Goal: Transaction & Acquisition: Purchase product/service

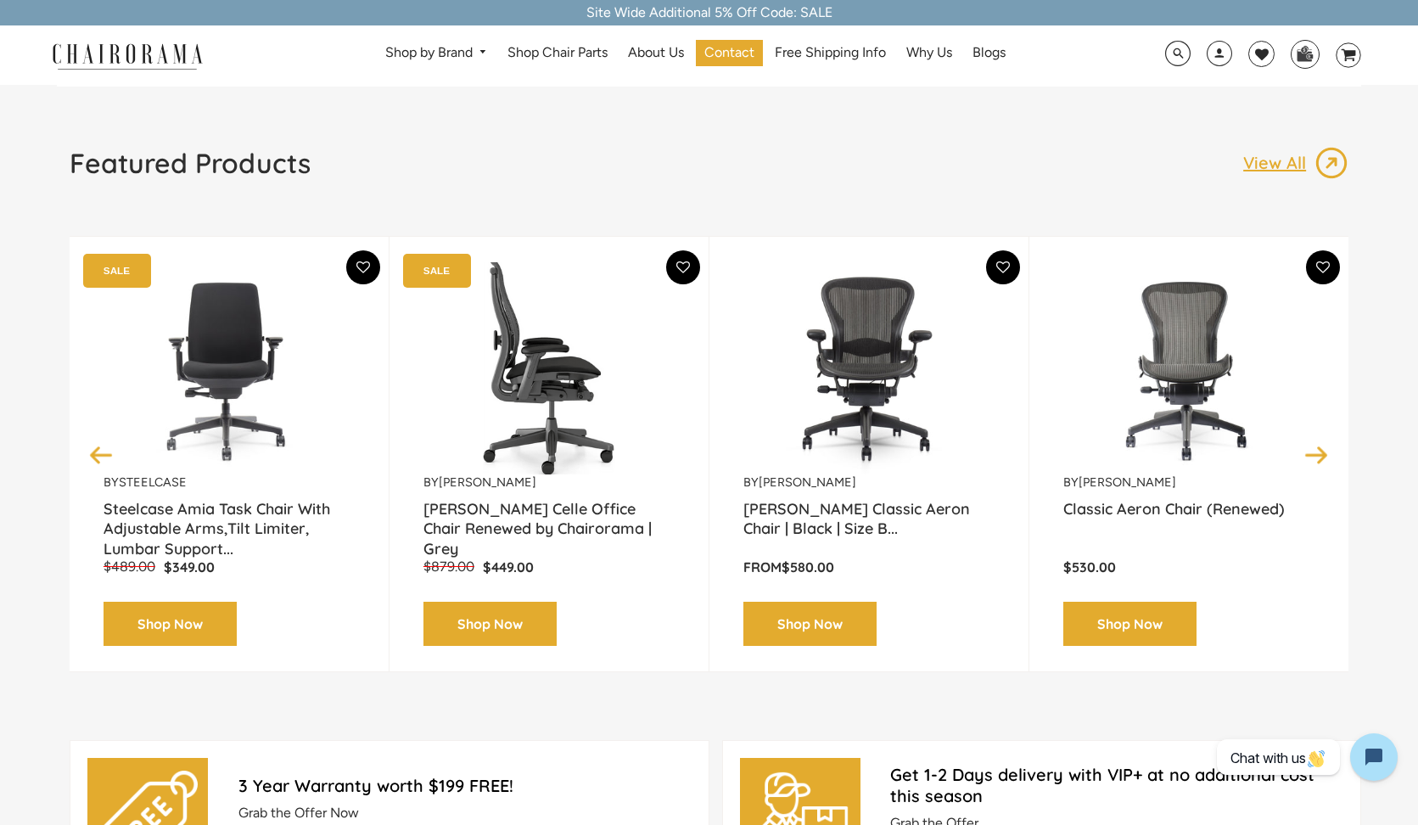
scroll to position [107, 0]
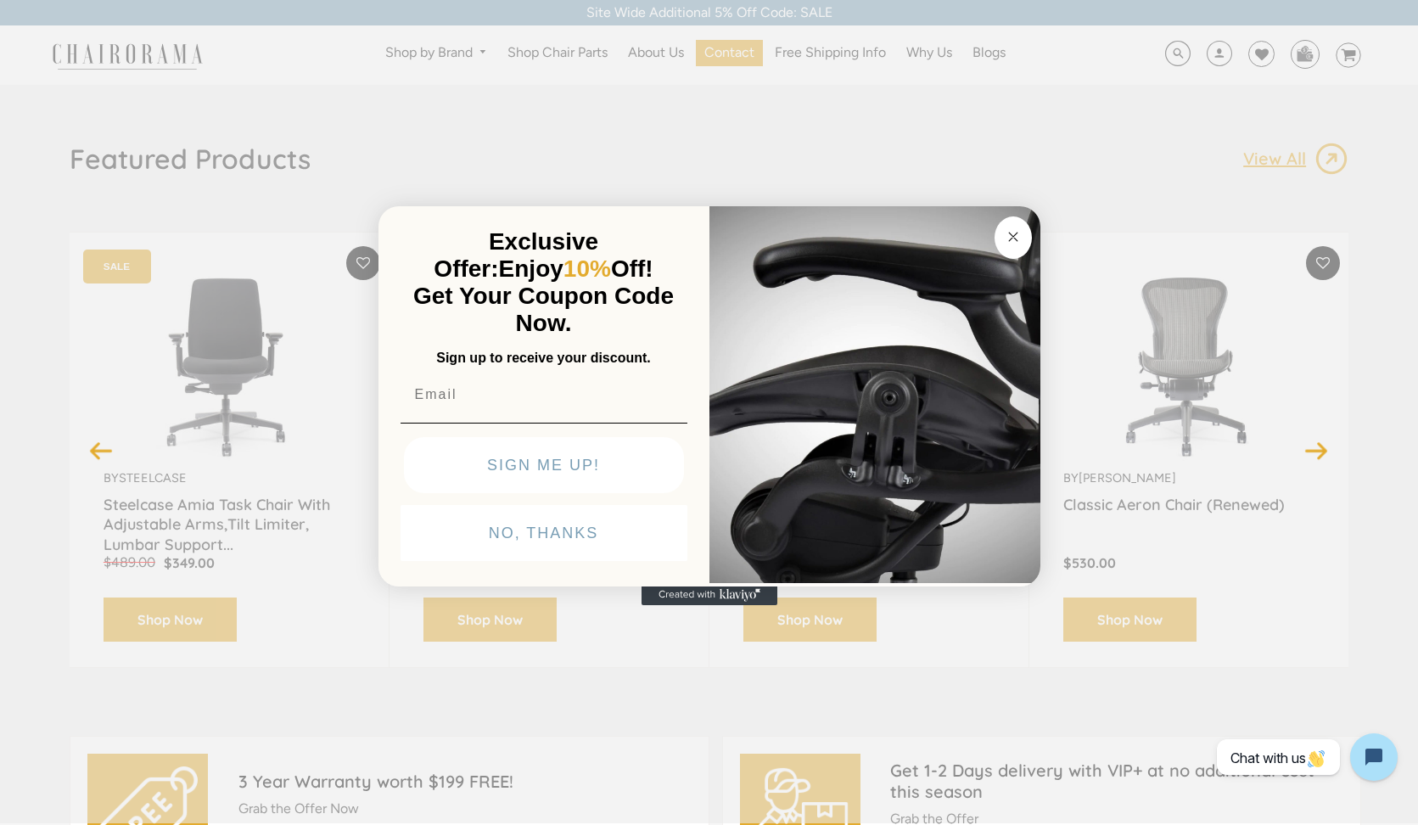
type input "mads.dahlke@gmail.com"
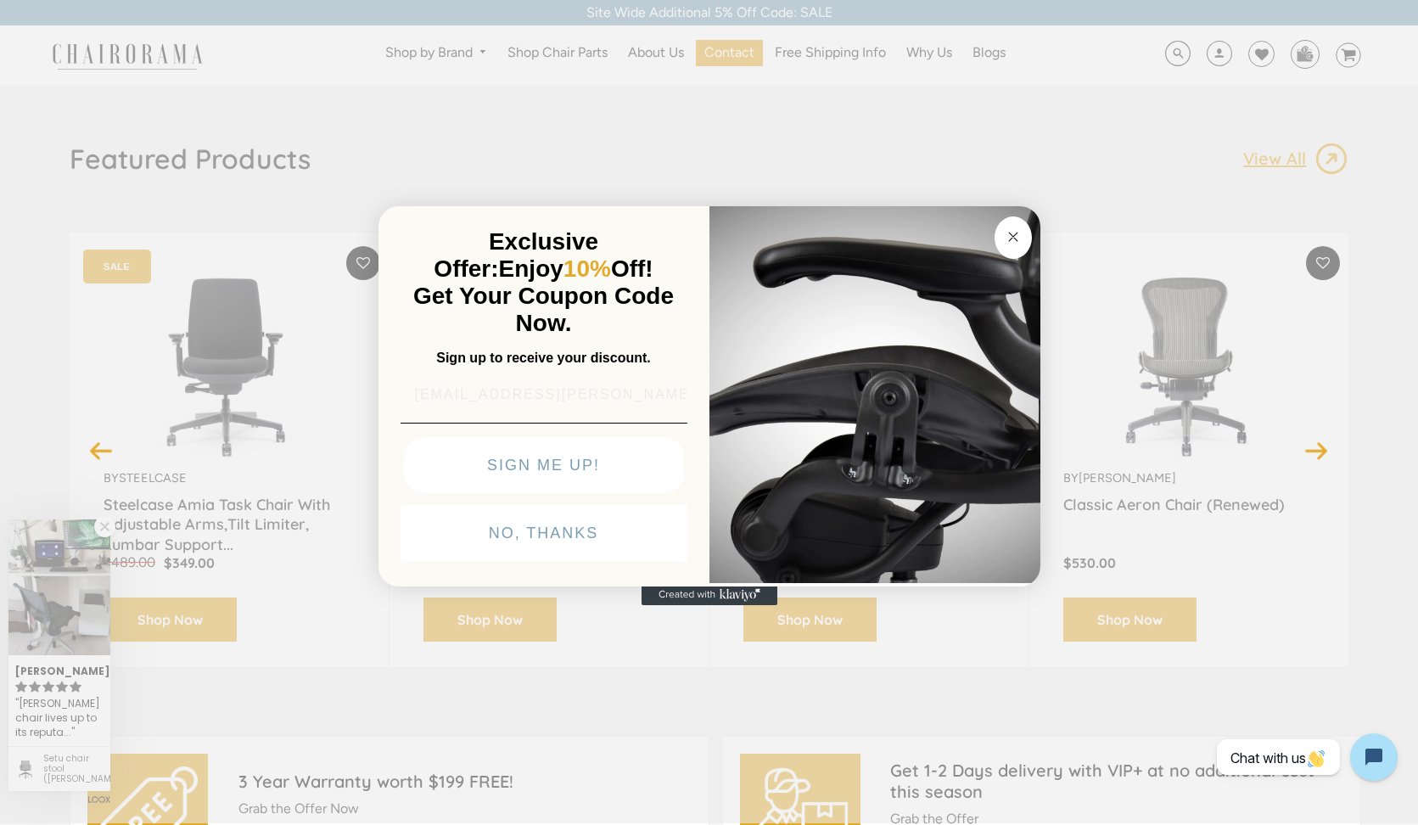
click at [543, 464] on button "SIGN ME UP!" at bounding box center [544, 465] width 280 height 56
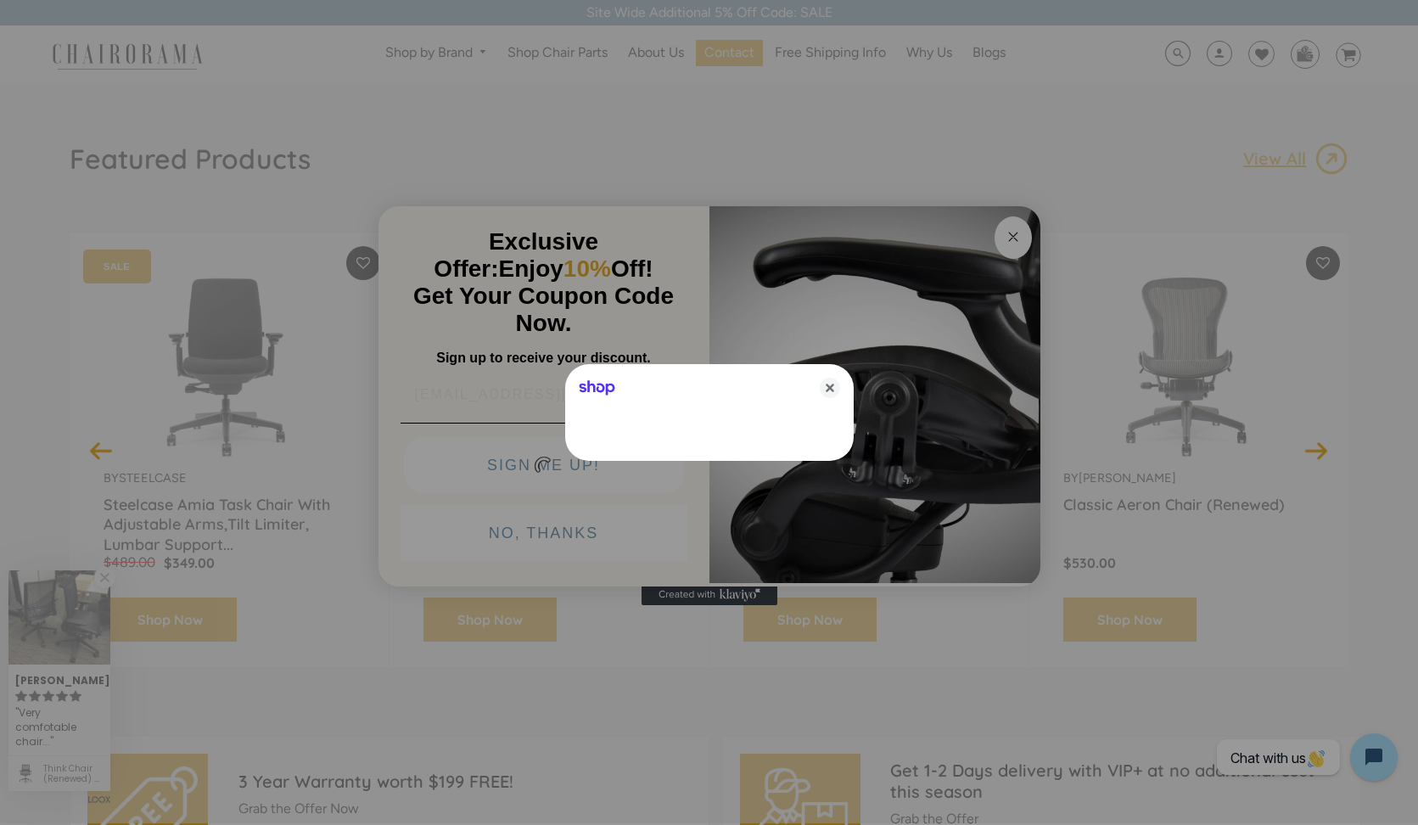
scroll to position [0, 0]
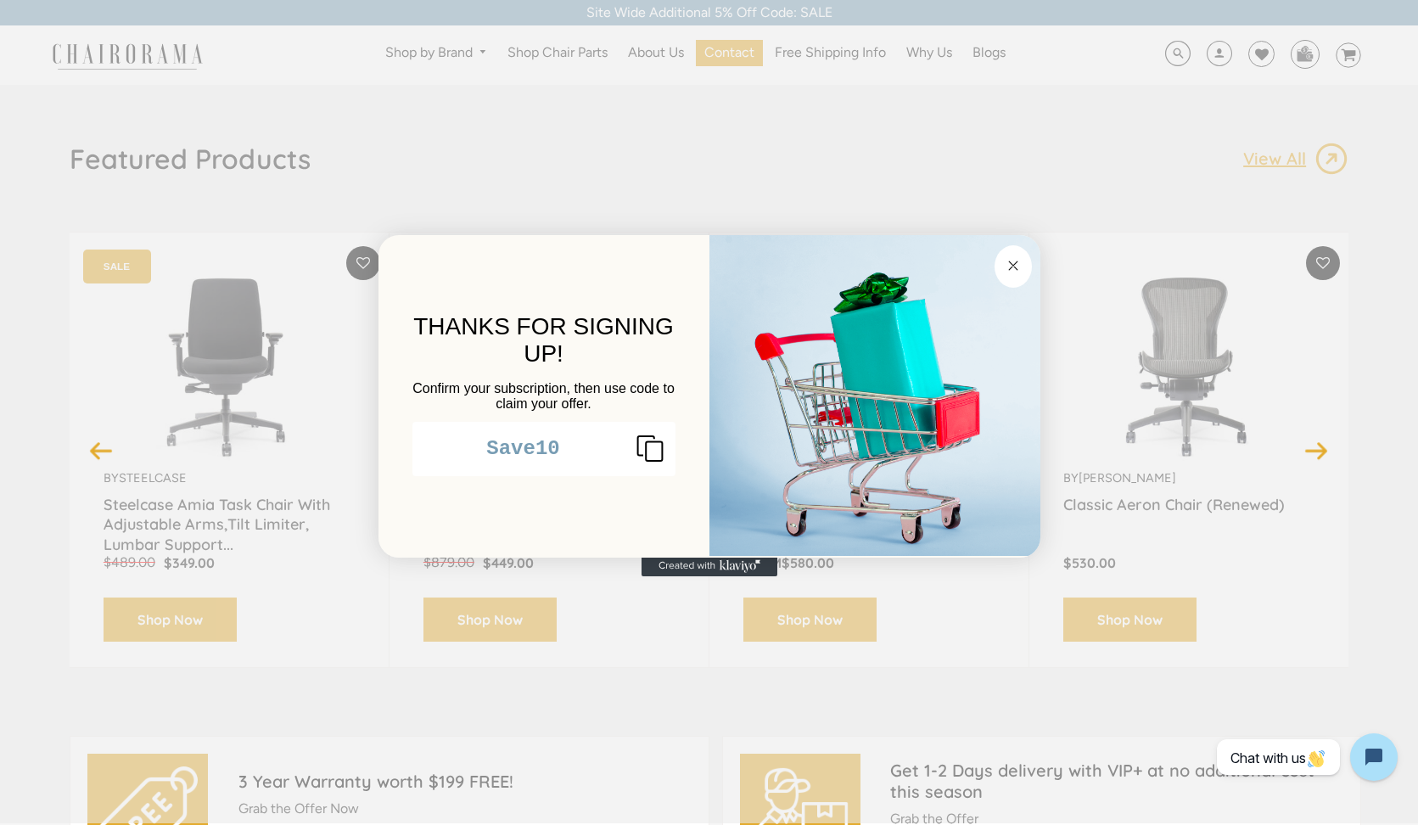
click at [640, 448] on icon "Copy coupon code" at bounding box center [643, 448] width 41 height 27
click at [1014, 270] on circle "Close dialog" at bounding box center [1013, 265] width 20 height 20
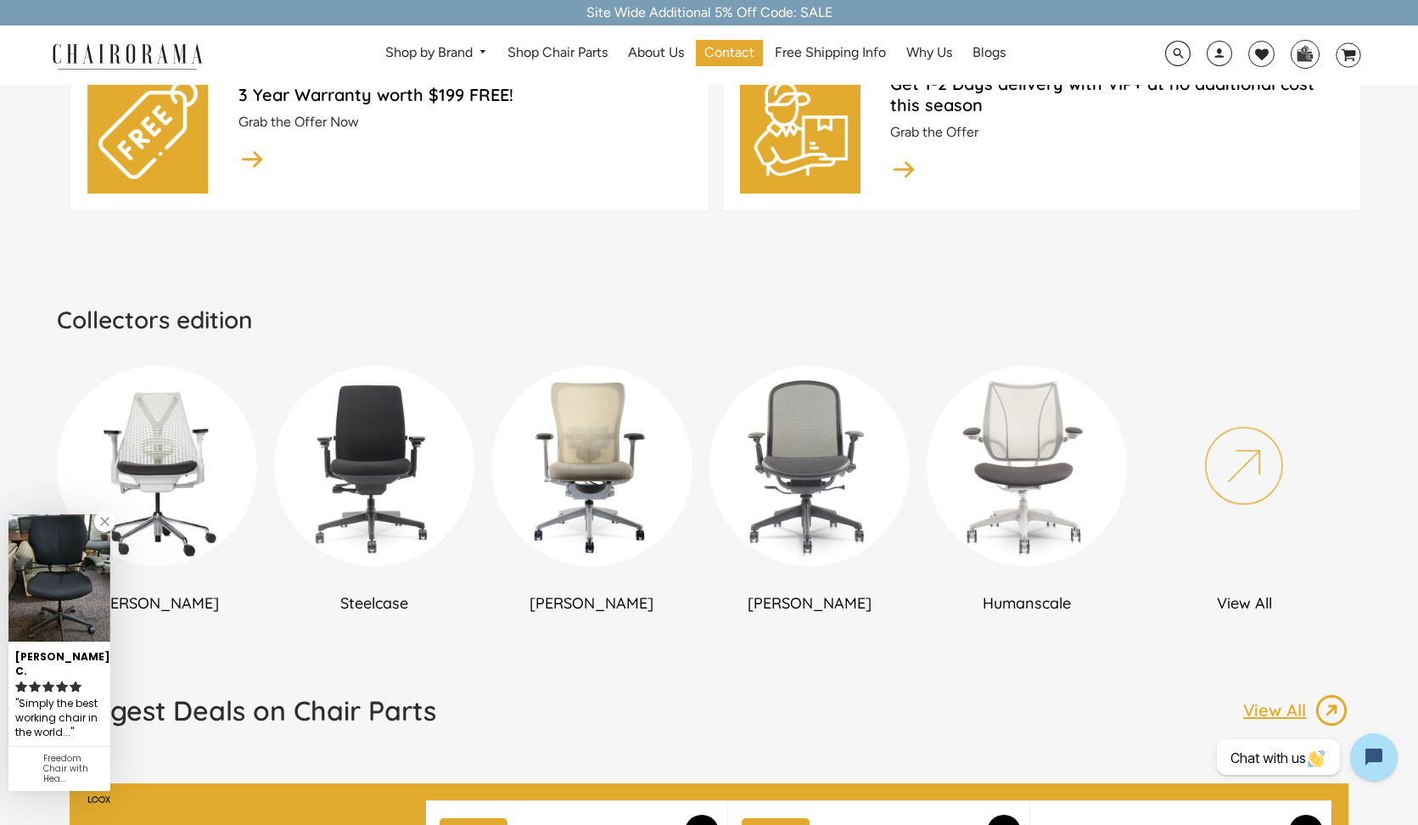
scroll to position [886, 0]
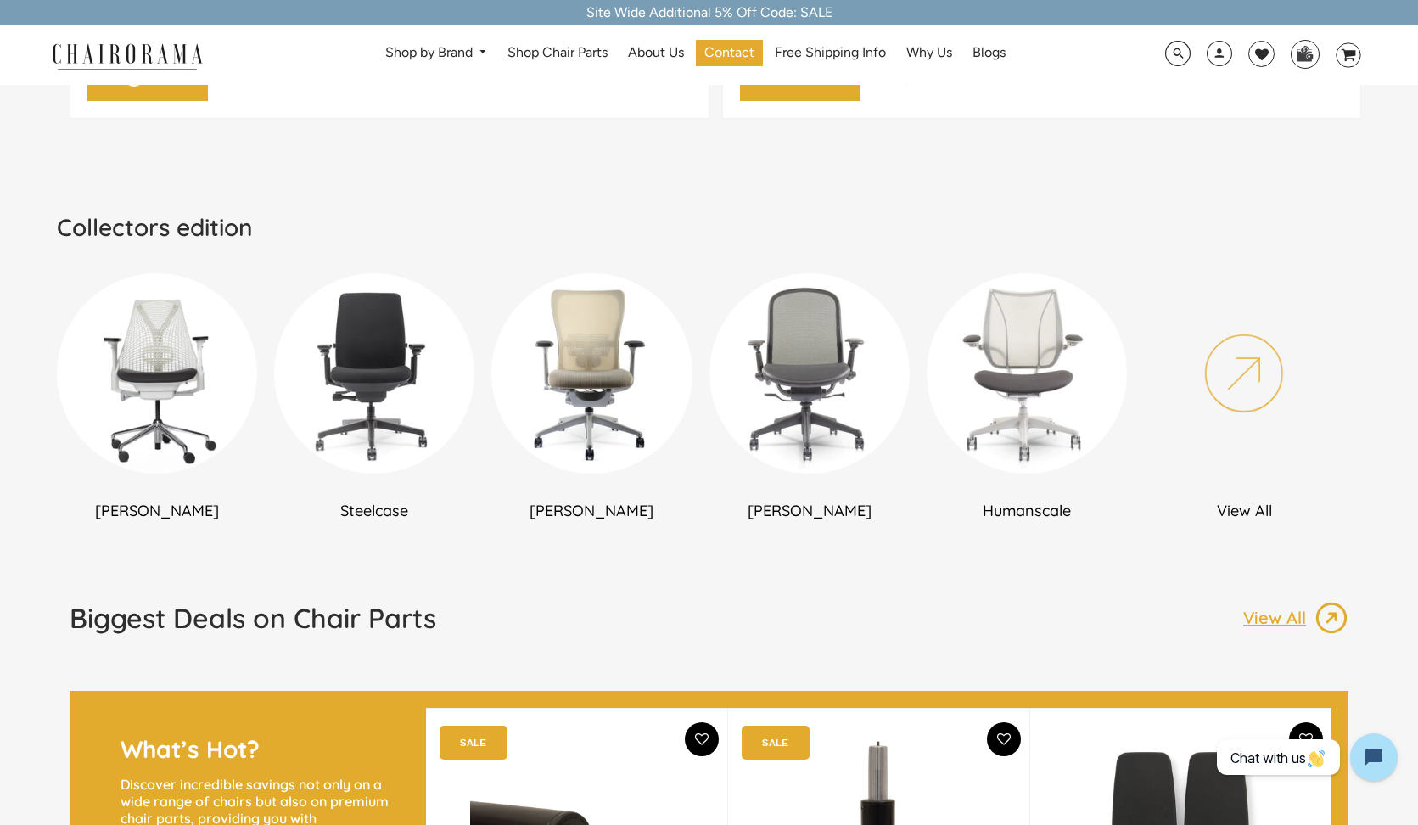
click at [184, 404] on img at bounding box center [157, 373] width 200 height 200
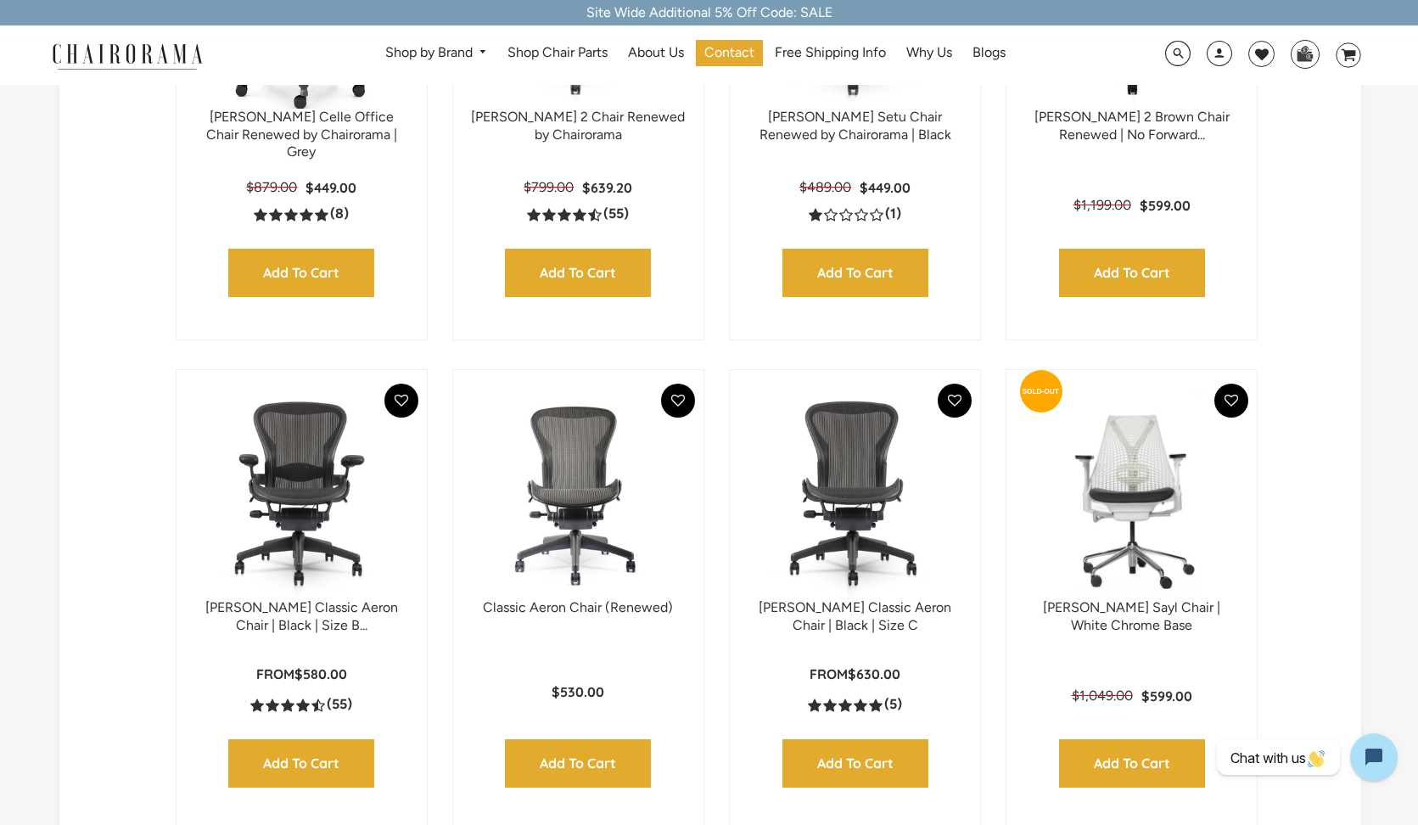
scroll to position [723, 0]
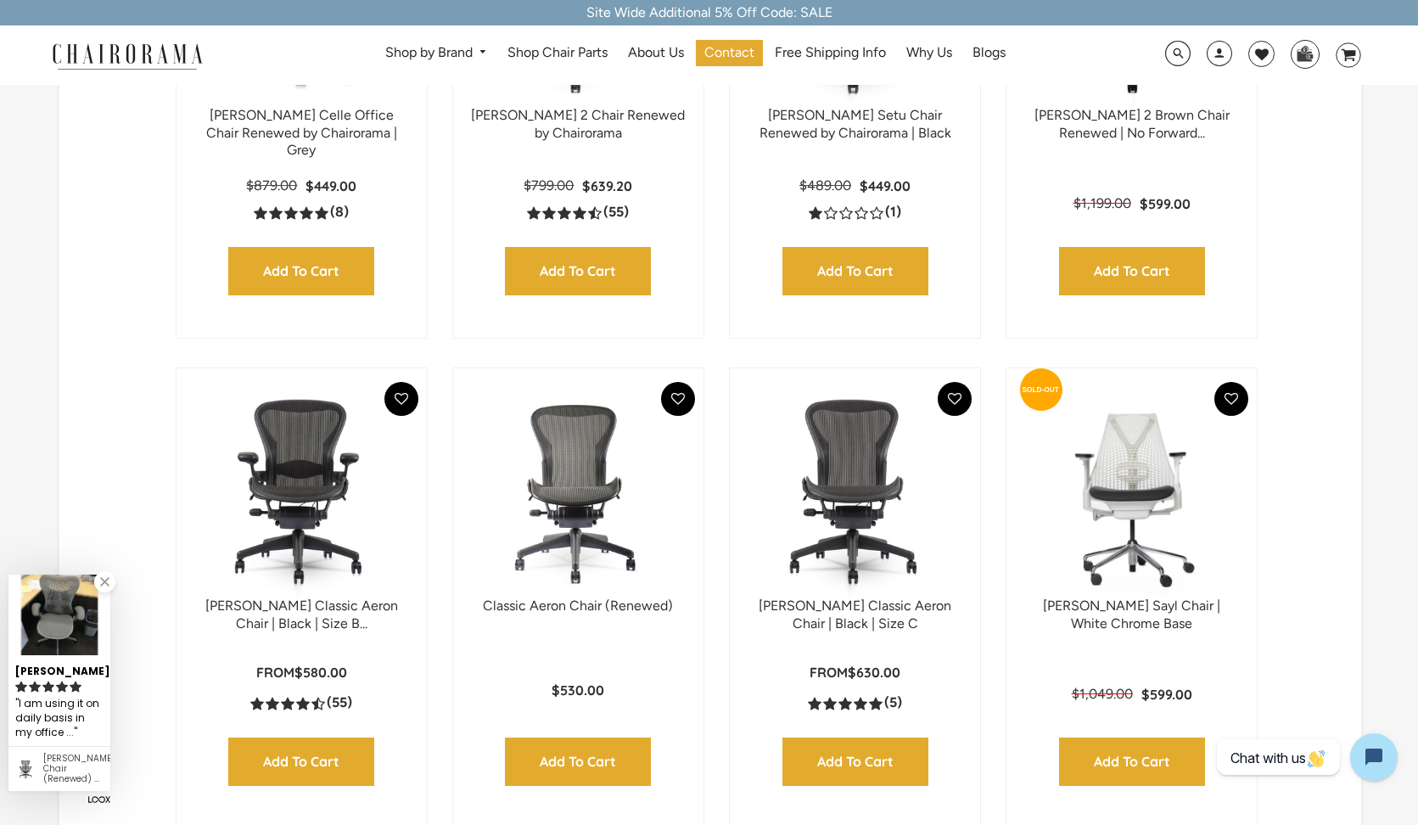
click at [306, 487] on img at bounding box center [302, 491] width 216 height 212
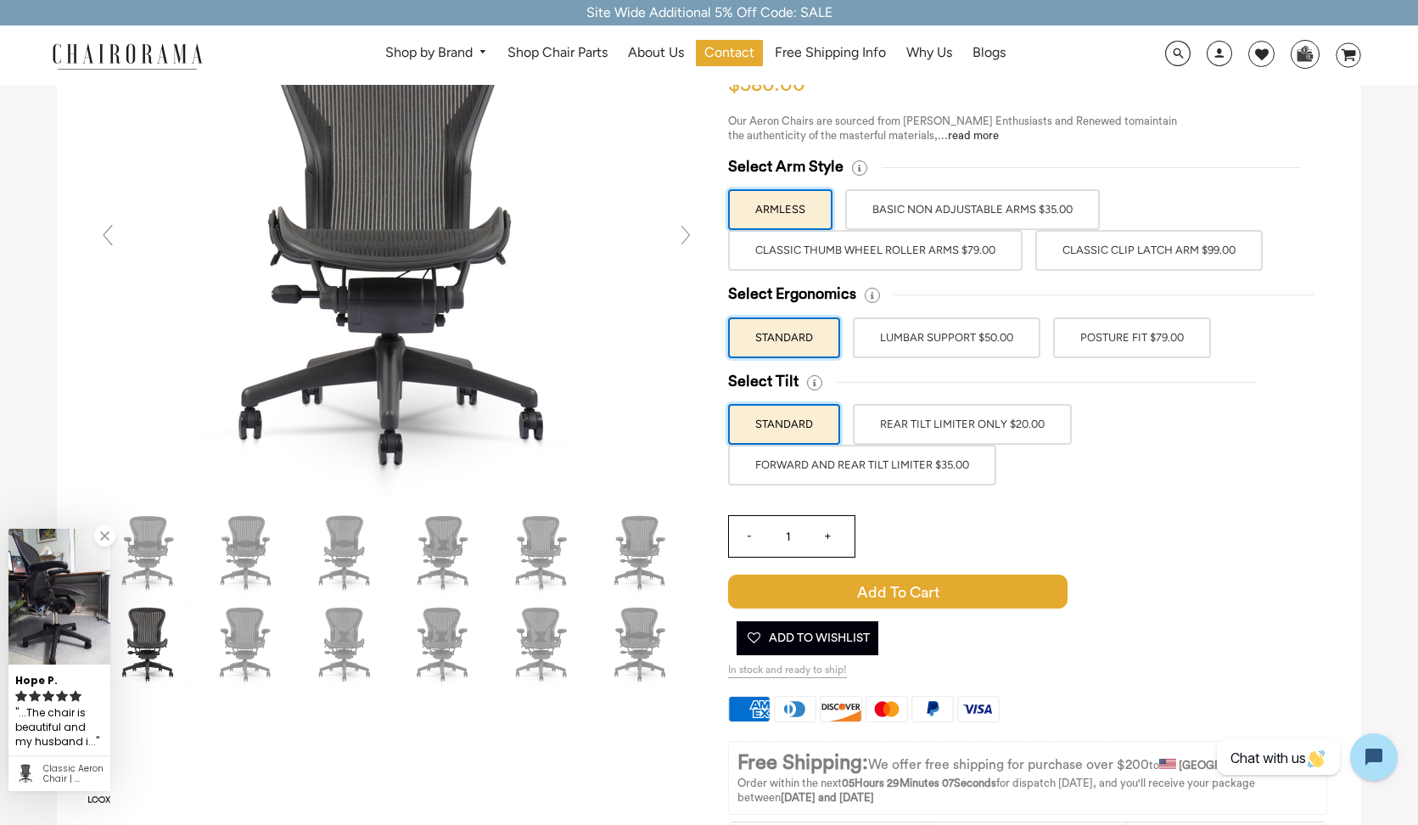
scroll to position [159, 0]
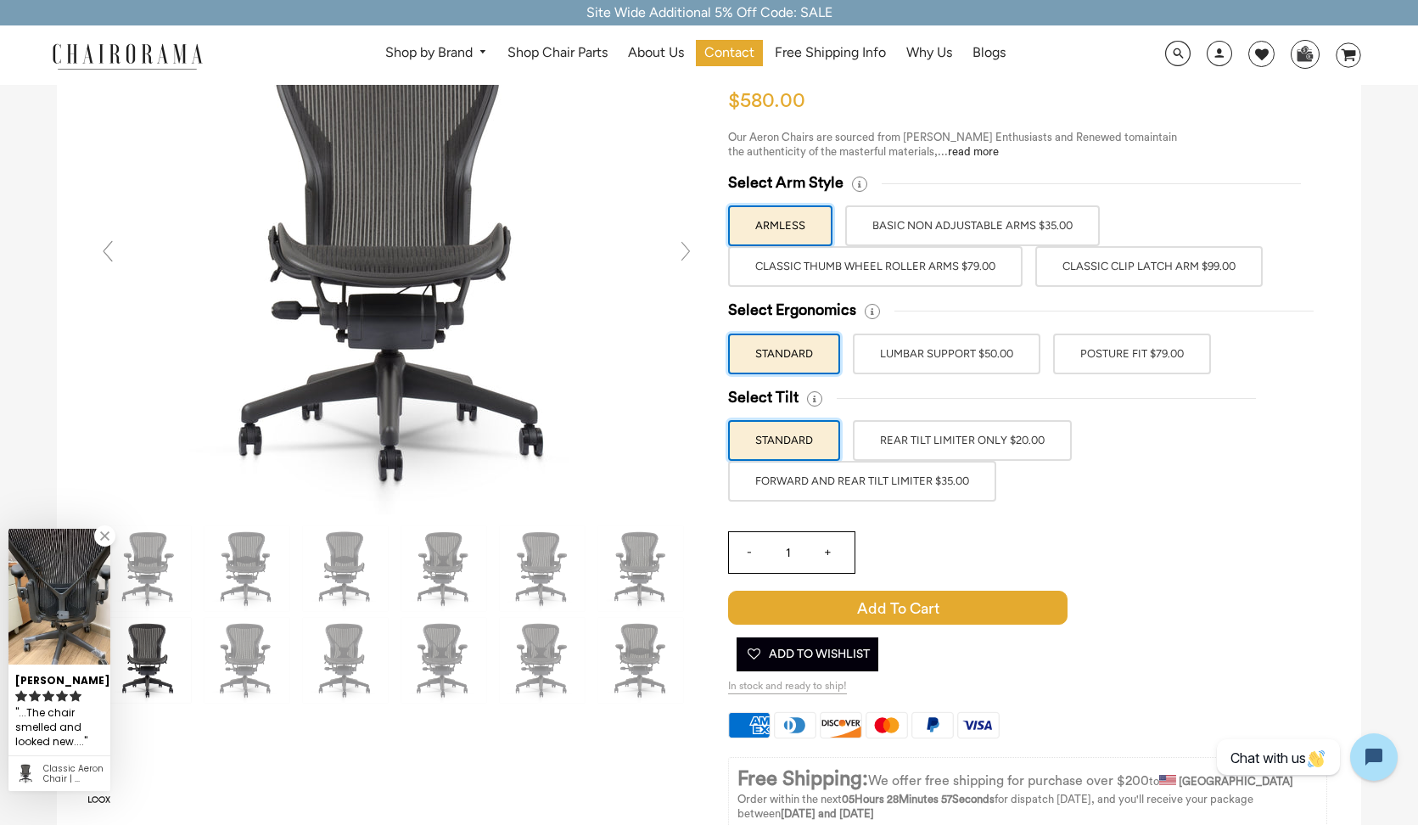
click at [925, 345] on label "LUMBAR SUPPORT $50.00" at bounding box center [947, 354] width 188 height 41
click at [0, 0] on input "LUMBAR SUPPORT $50.00" at bounding box center [0, 0] width 0 height 0
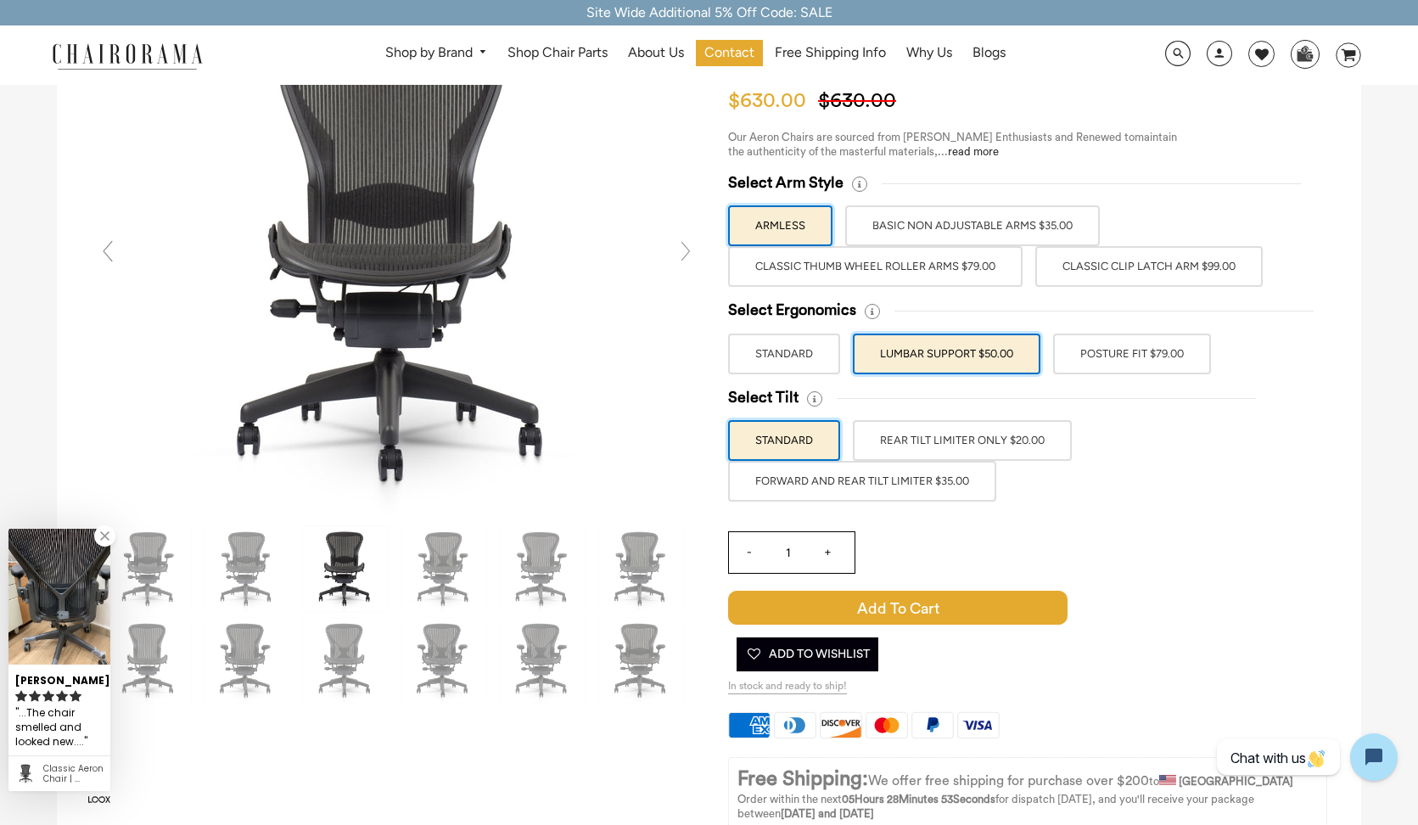
click at [1101, 345] on label "POSTURE FIT $79.00" at bounding box center [1132, 354] width 158 height 41
click at [0, 0] on input "POSTURE FIT $79.00" at bounding box center [0, 0] width 0 height 0
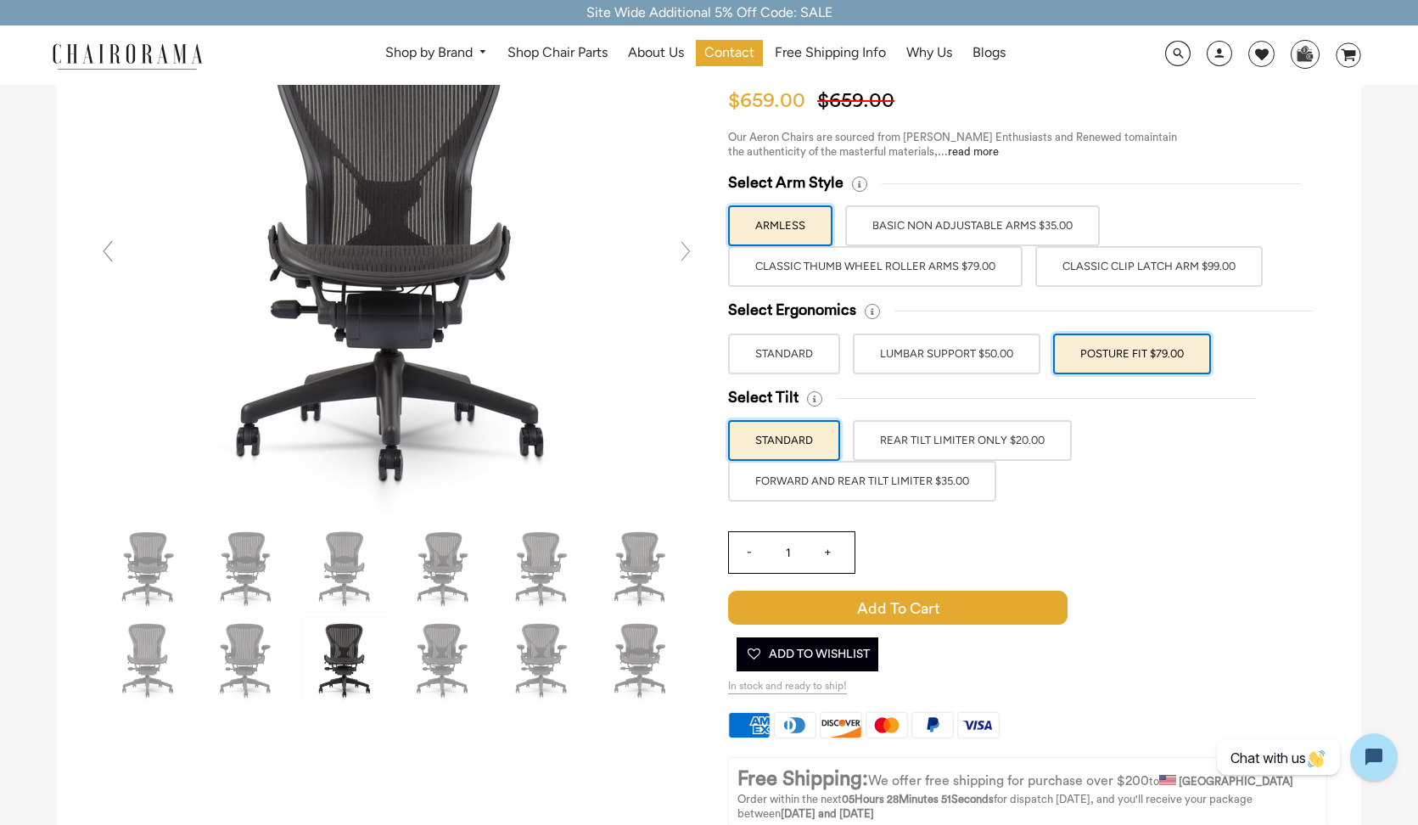
click at [1002, 351] on label "LUMBAR SUPPORT $50.00" at bounding box center [947, 354] width 188 height 41
click at [0, 0] on input "LUMBAR SUPPORT $50.00" at bounding box center [0, 0] width 0 height 0
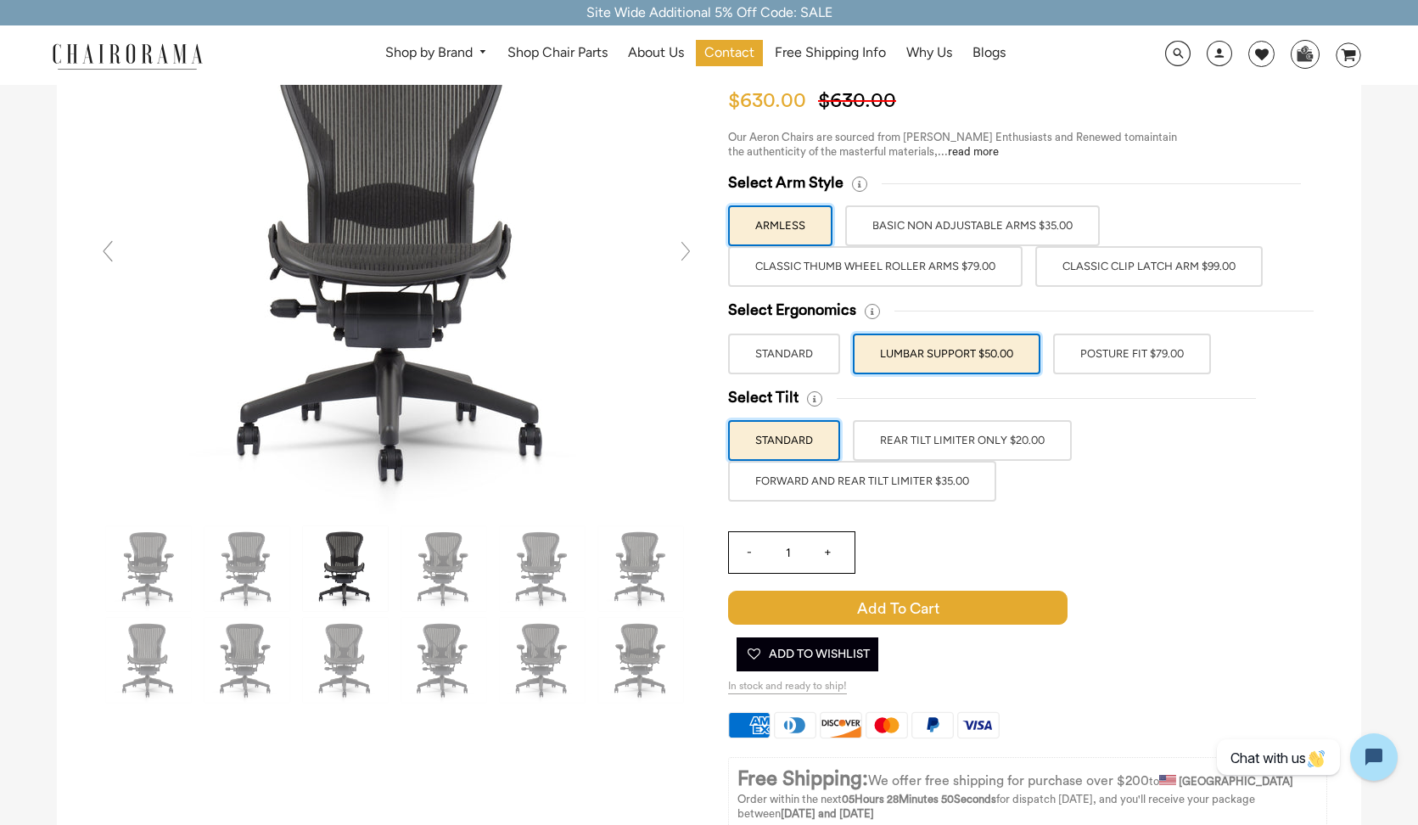
click at [1091, 342] on label "POSTURE FIT $79.00" at bounding box center [1132, 354] width 158 height 41
click at [0, 0] on input "POSTURE FIT $79.00" at bounding box center [0, 0] width 0 height 0
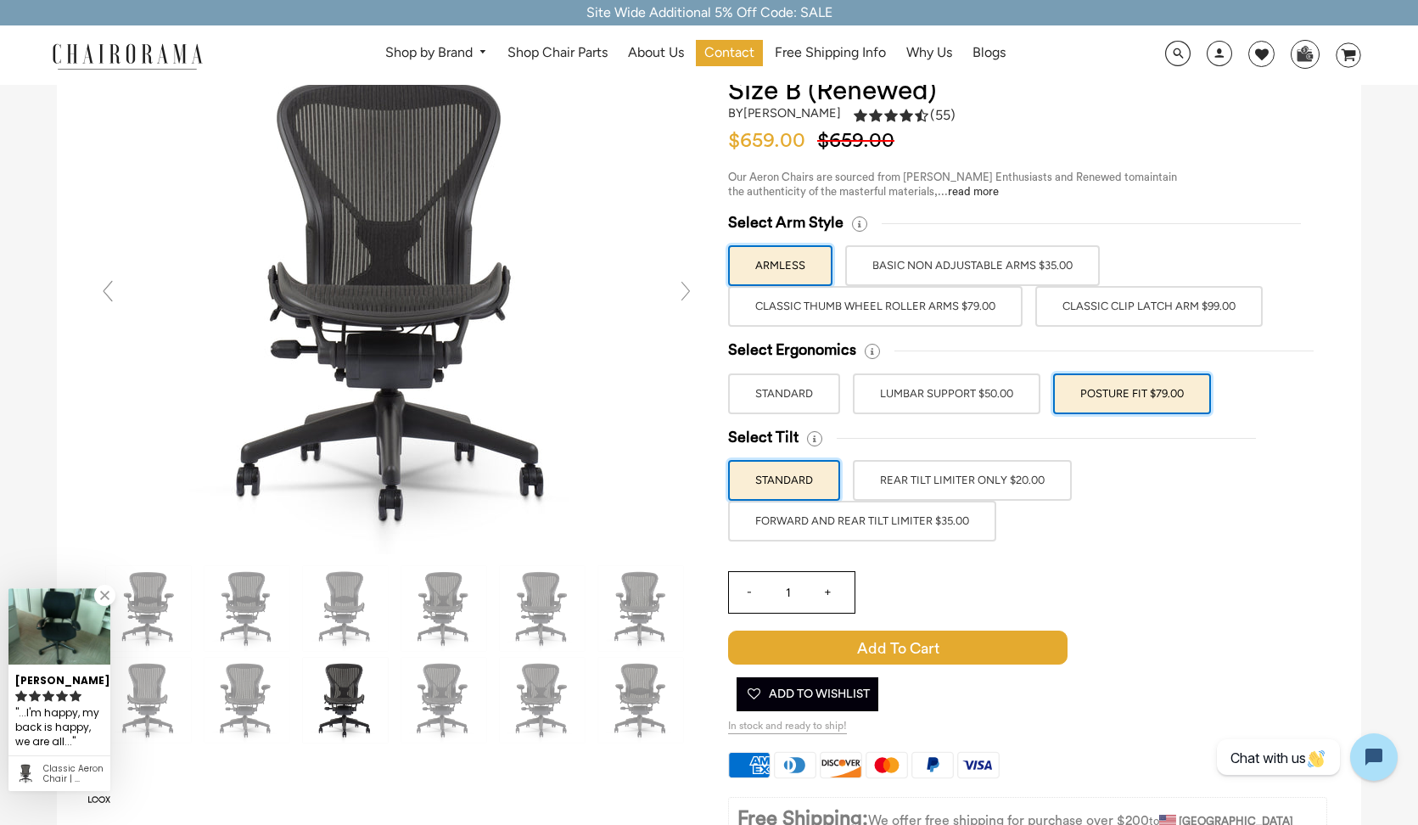
scroll to position [104, 0]
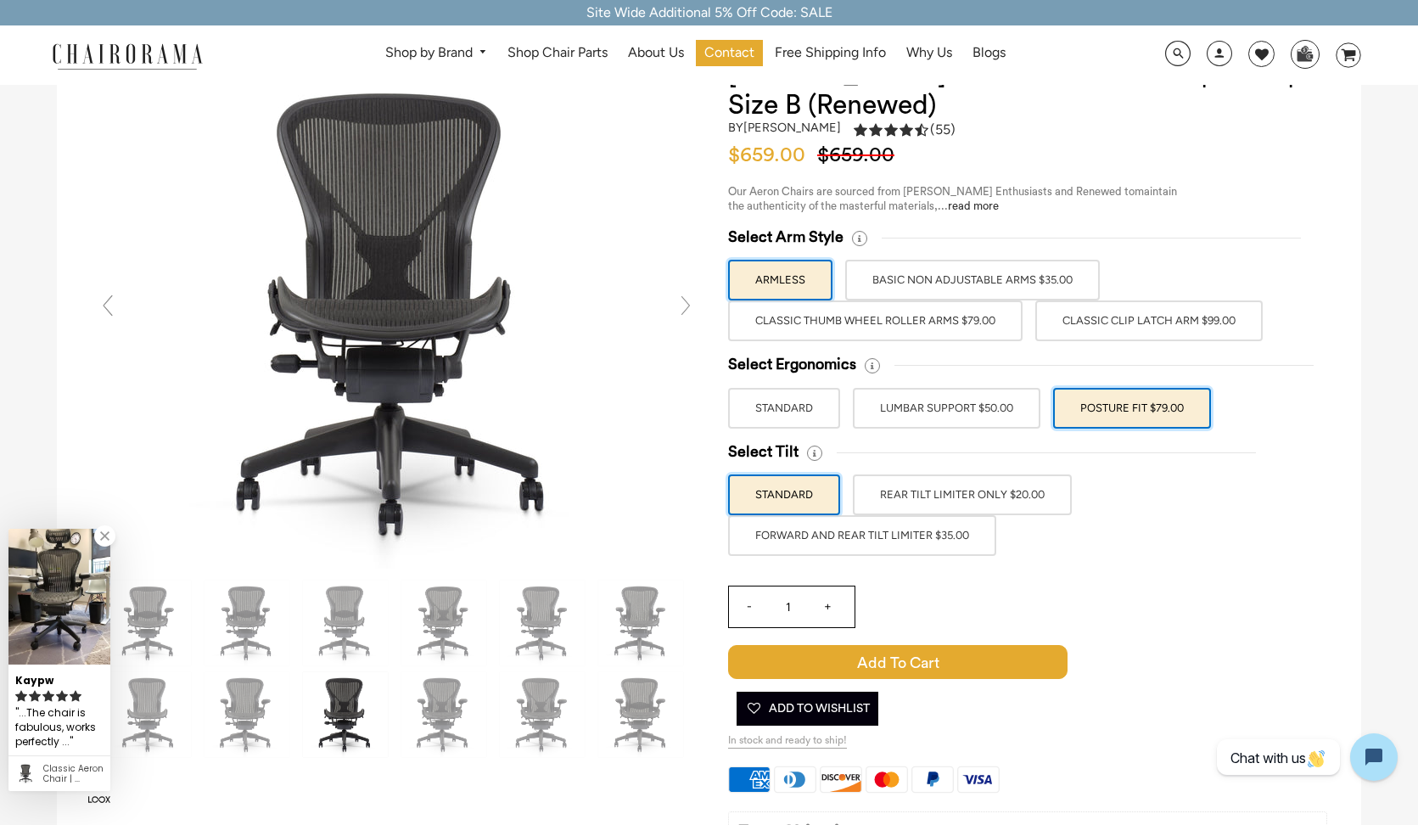
click at [1111, 320] on label "Classic Clip Latch Arm $99.00" at bounding box center [1149, 320] width 227 height 41
click at [0, 0] on input "Classic Clip Latch Arm $99.00" at bounding box center [0, 0] width 0 height 0
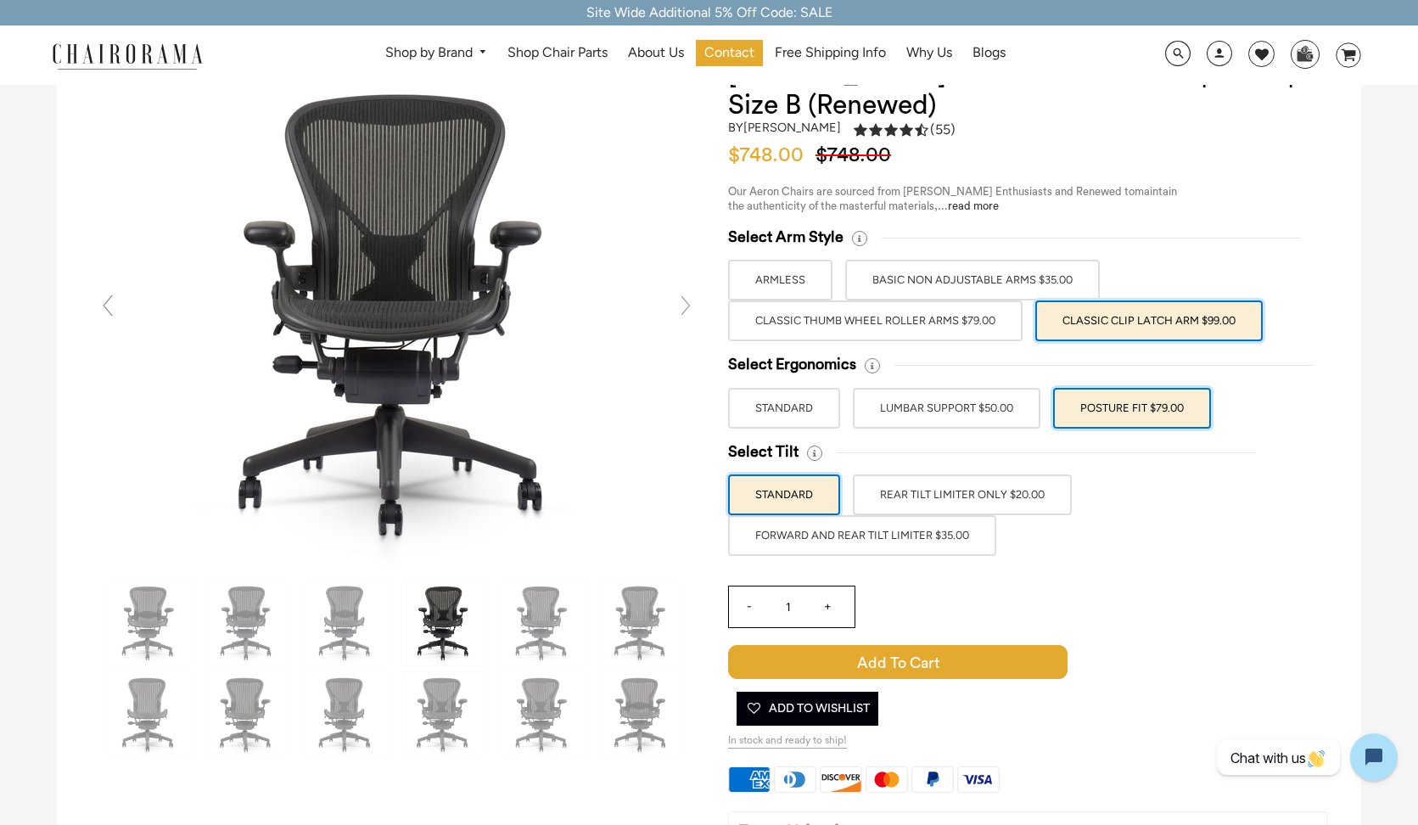
click at [969, 317] on label "Classic Thumb Wheel Roller Arms $79.00" at bounding box center [875, 320] width 295 height 41
click at [0, 0] on input "Classic Thumb Wheel Roller Arms $79.00" at bounding box center [0, 0] width 0 height 0
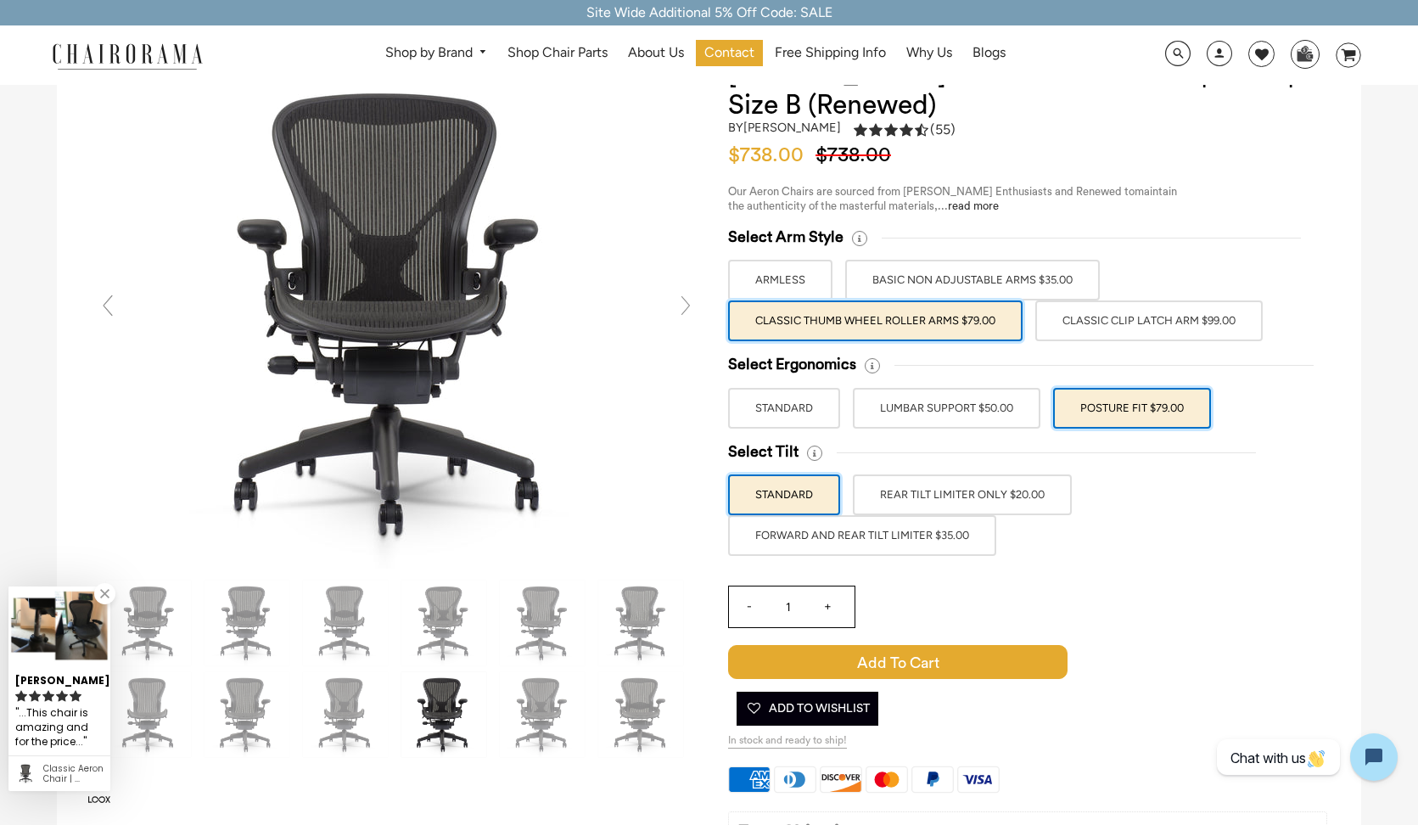
click at [1084, 320] on label "Classic Clip Latch Arm $99.00" at bounding box center [1149, 320] width 227 height 41
click at [0, 0] on input "Classic Clip Latch Arm $99.00" at bounding box center [0, 0] width 0 height 0
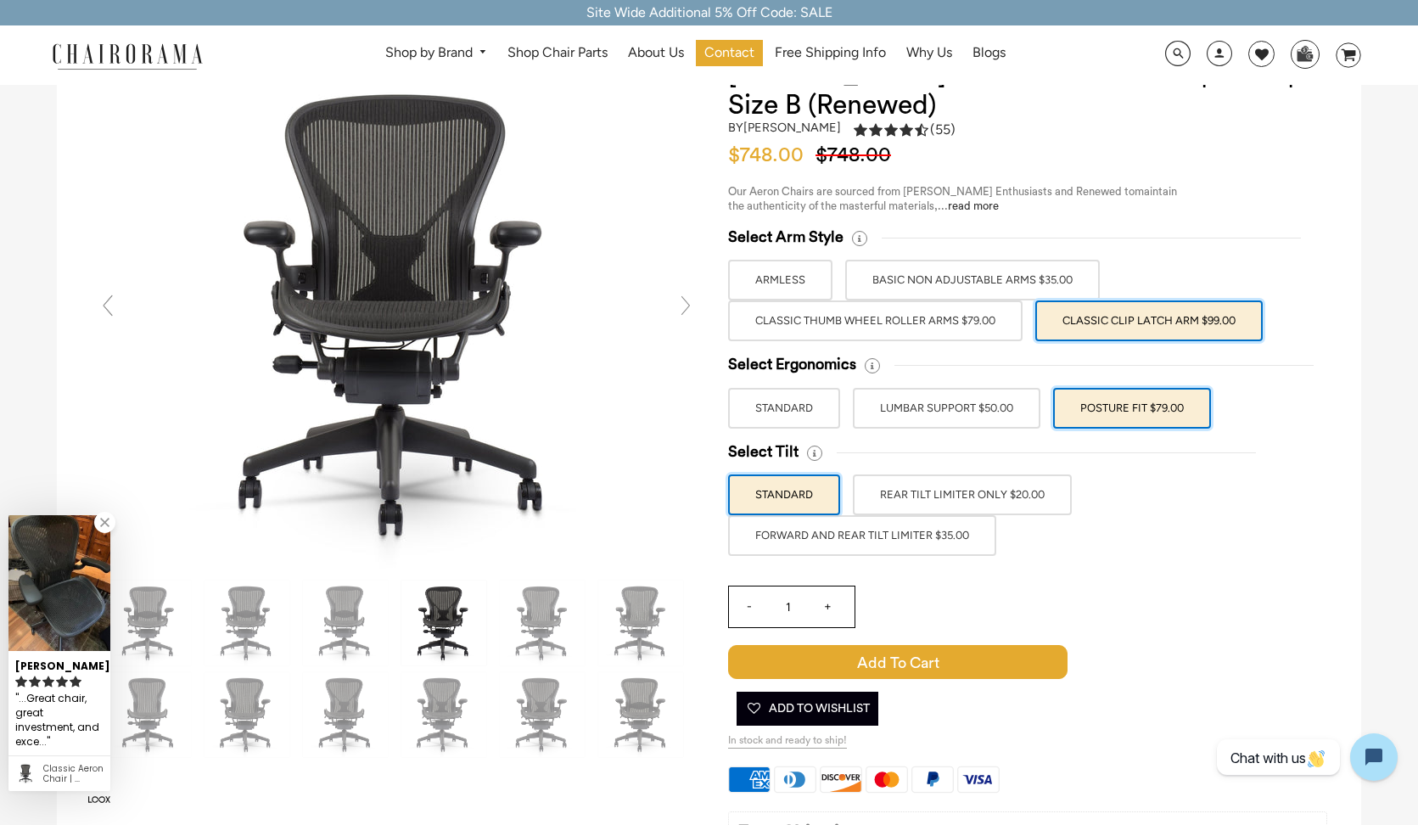
click at [871, 532] on label "FORWARD AND REAR TILT LIMITER $35.00" at bounding box center [862, 535] width 268 height 41
click at [0, 0] on input "FORWARD AND REAR TILT LIMITER $35.00" at bounding box center [0, 0] width 0 height 0
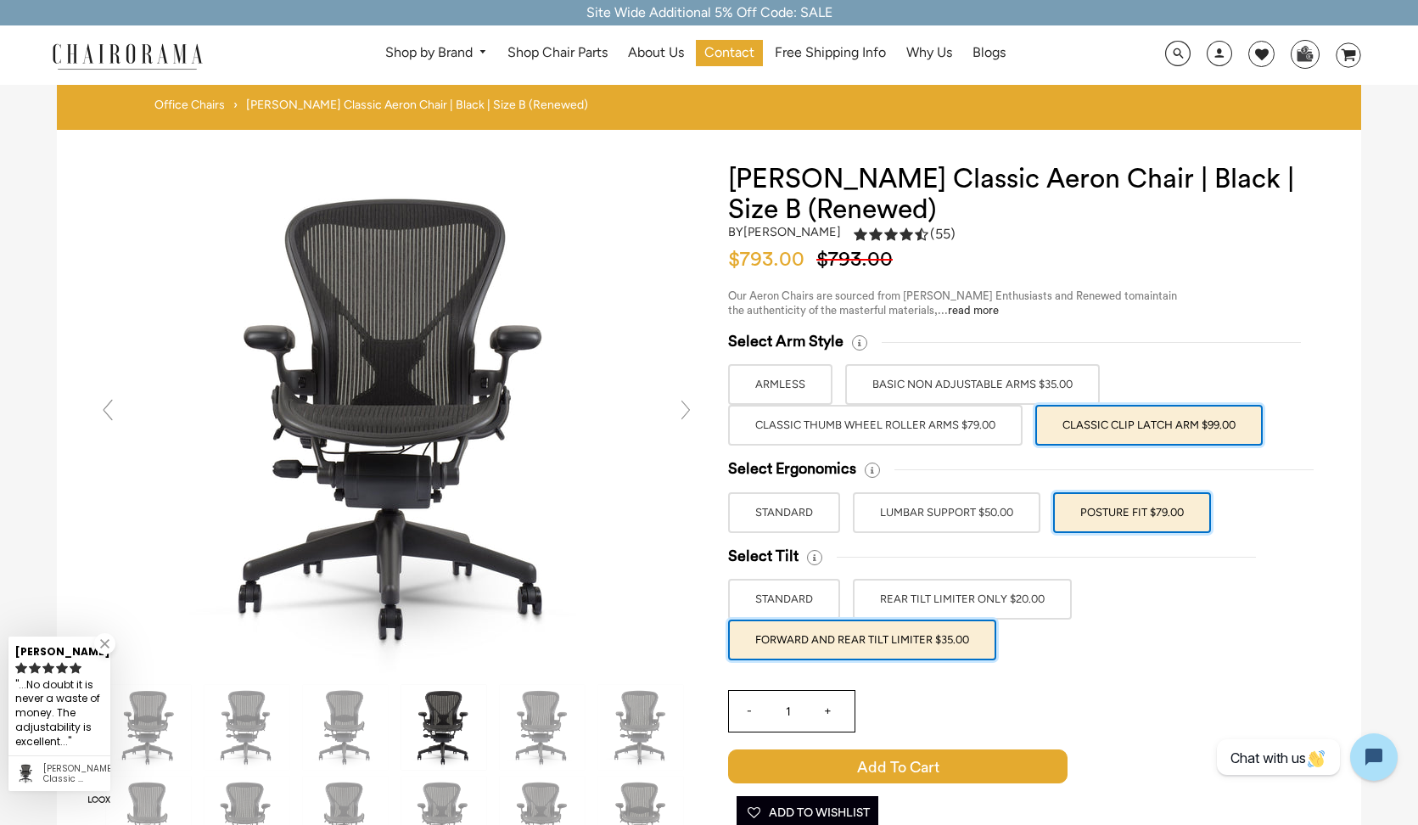
scroll to position [0, 0]
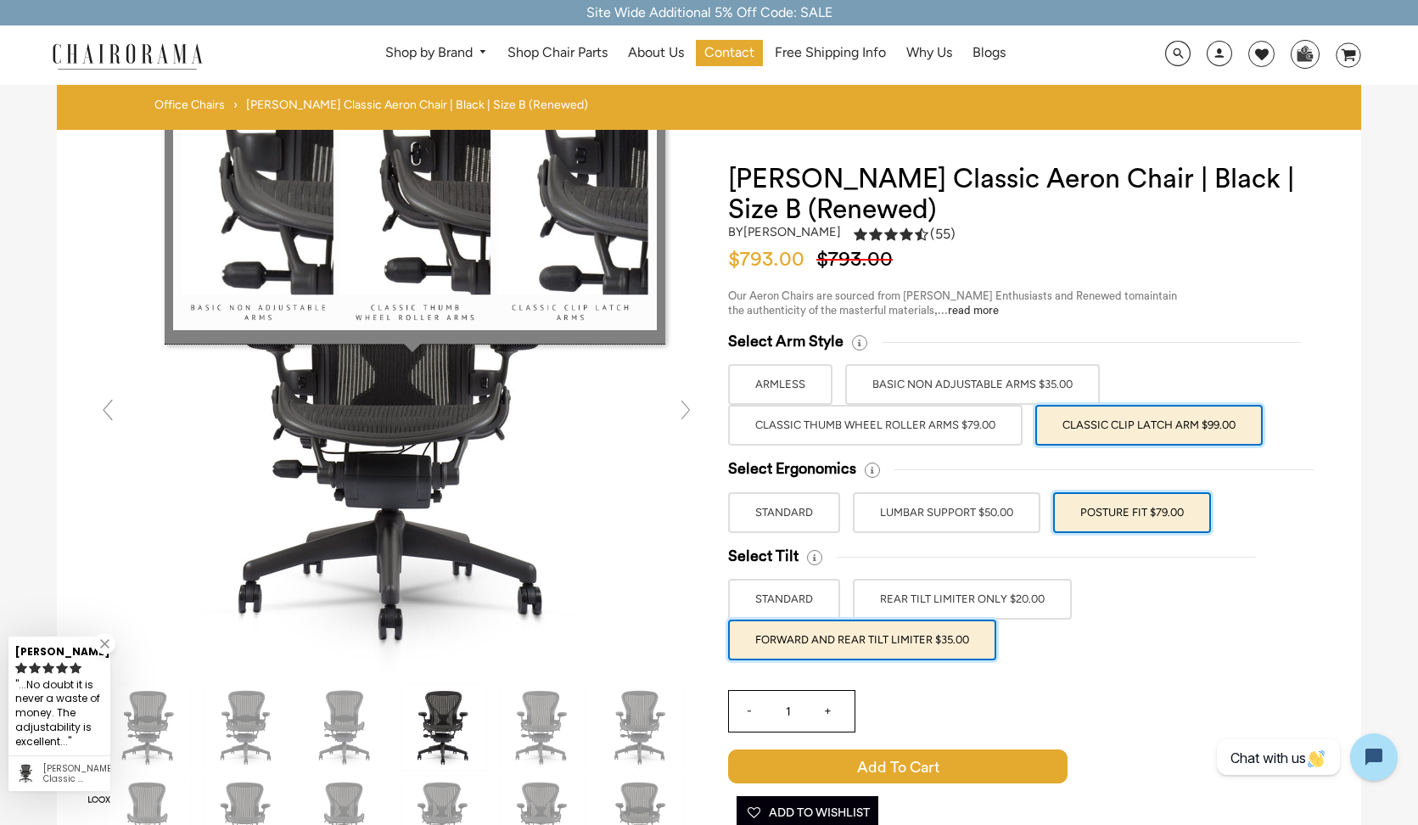
click at [860, 343] on icon at bounding box center [859, 342] width 15 height 15
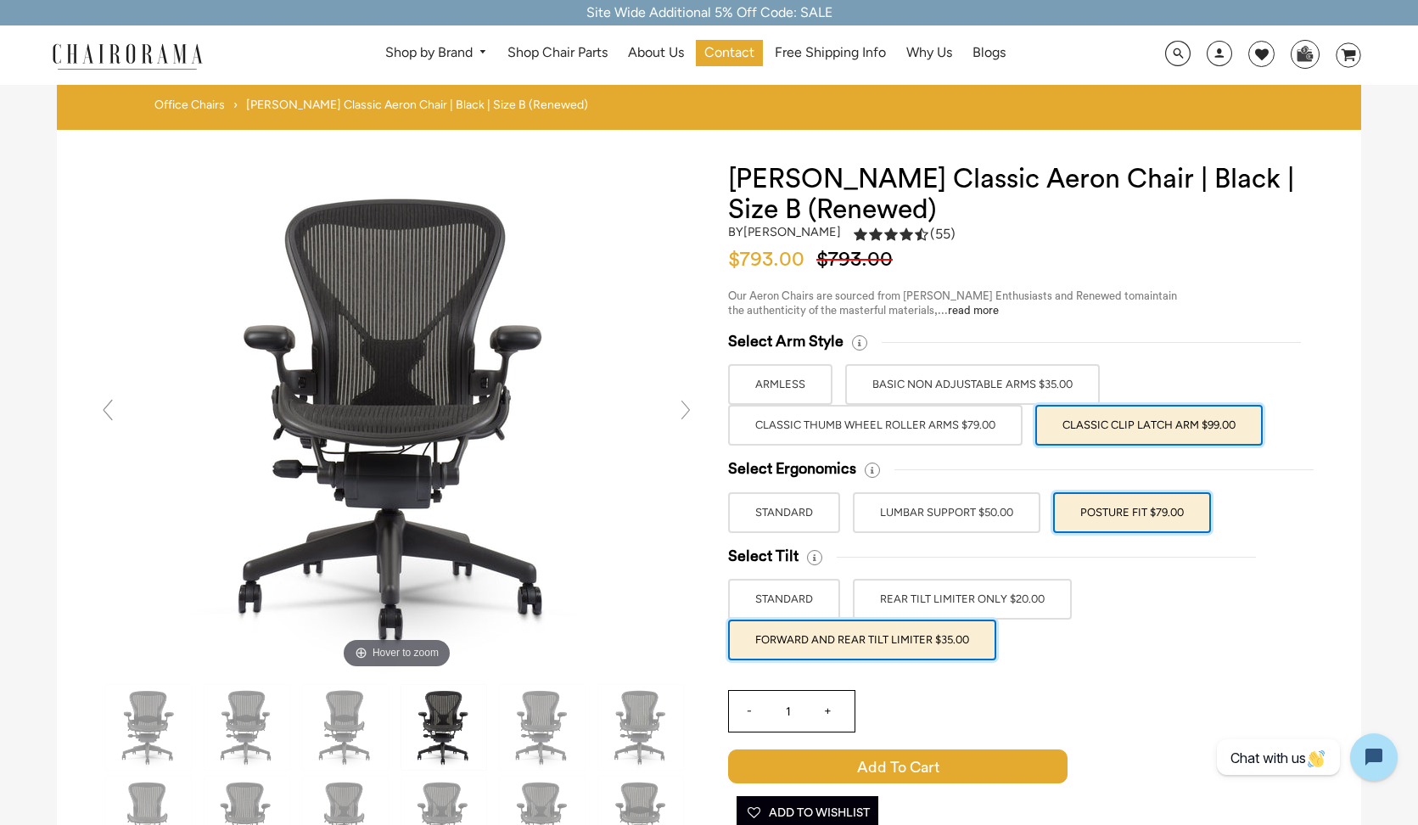
click at [792, 370] on label "ARMLESS" at bounding box center [780, 384] width 104 height 41
click at [0, 0] on input "ARMLESS" at bounding box center [0, 0] width 0 height 0
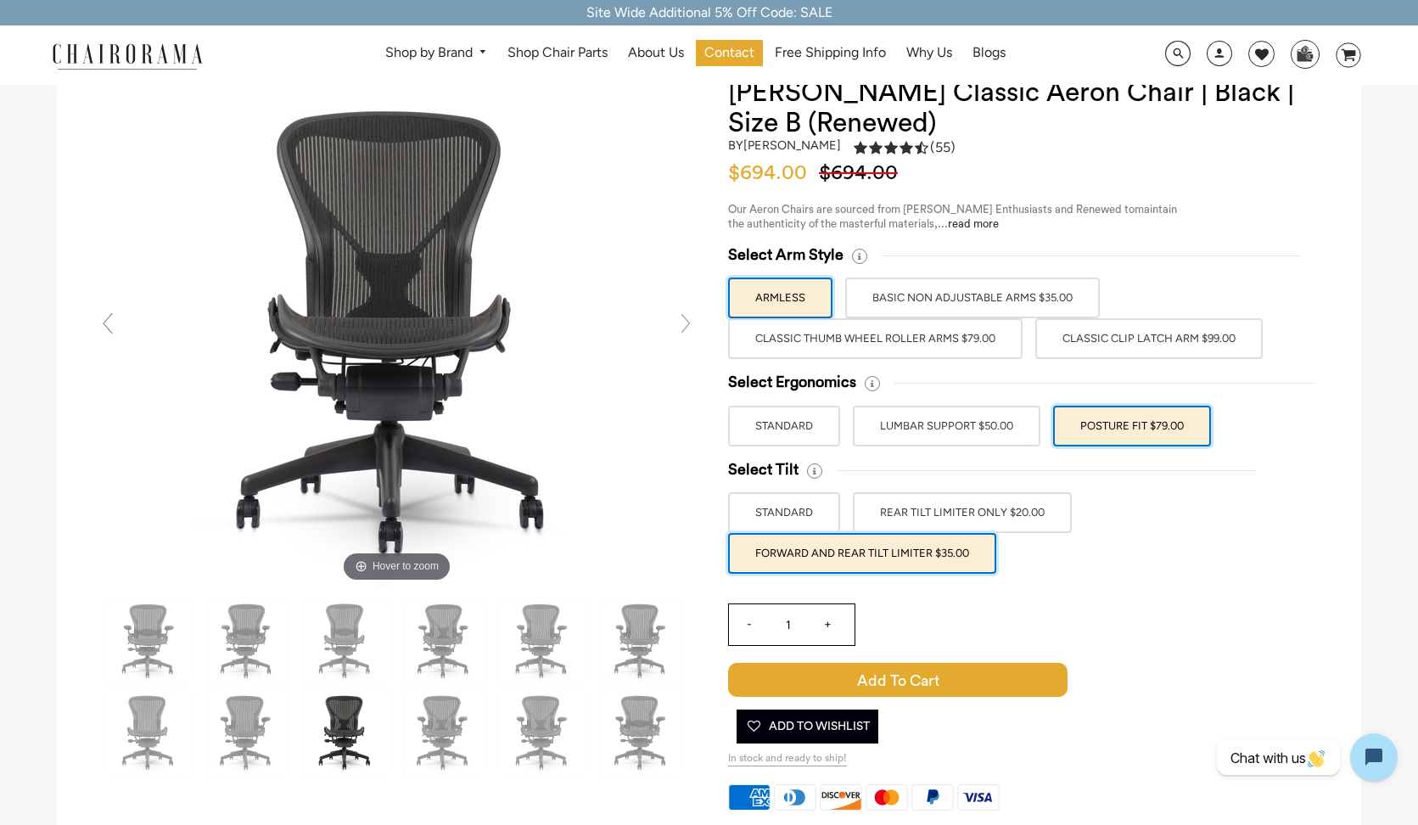
scroll to position [91, 0]
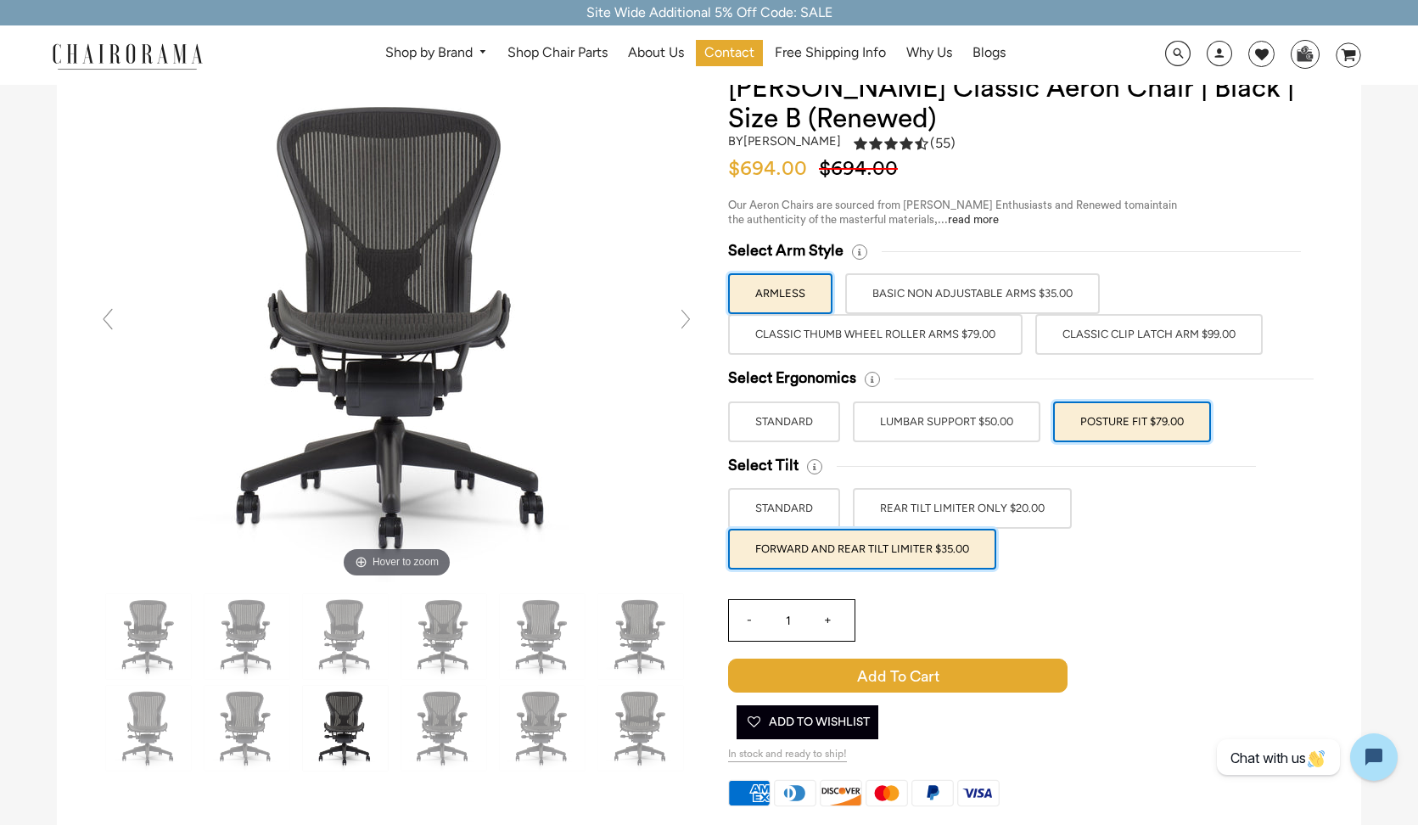
click at [955, 505] on label "REAR TILT LIMITER ONLY $20.00" at bounding box center [962, 508] width 219 height 41
click at [0, 0] on input "REAR TILT LIMITER ONLY $20.00" at bounding box center [0, 0] width 0 height 0
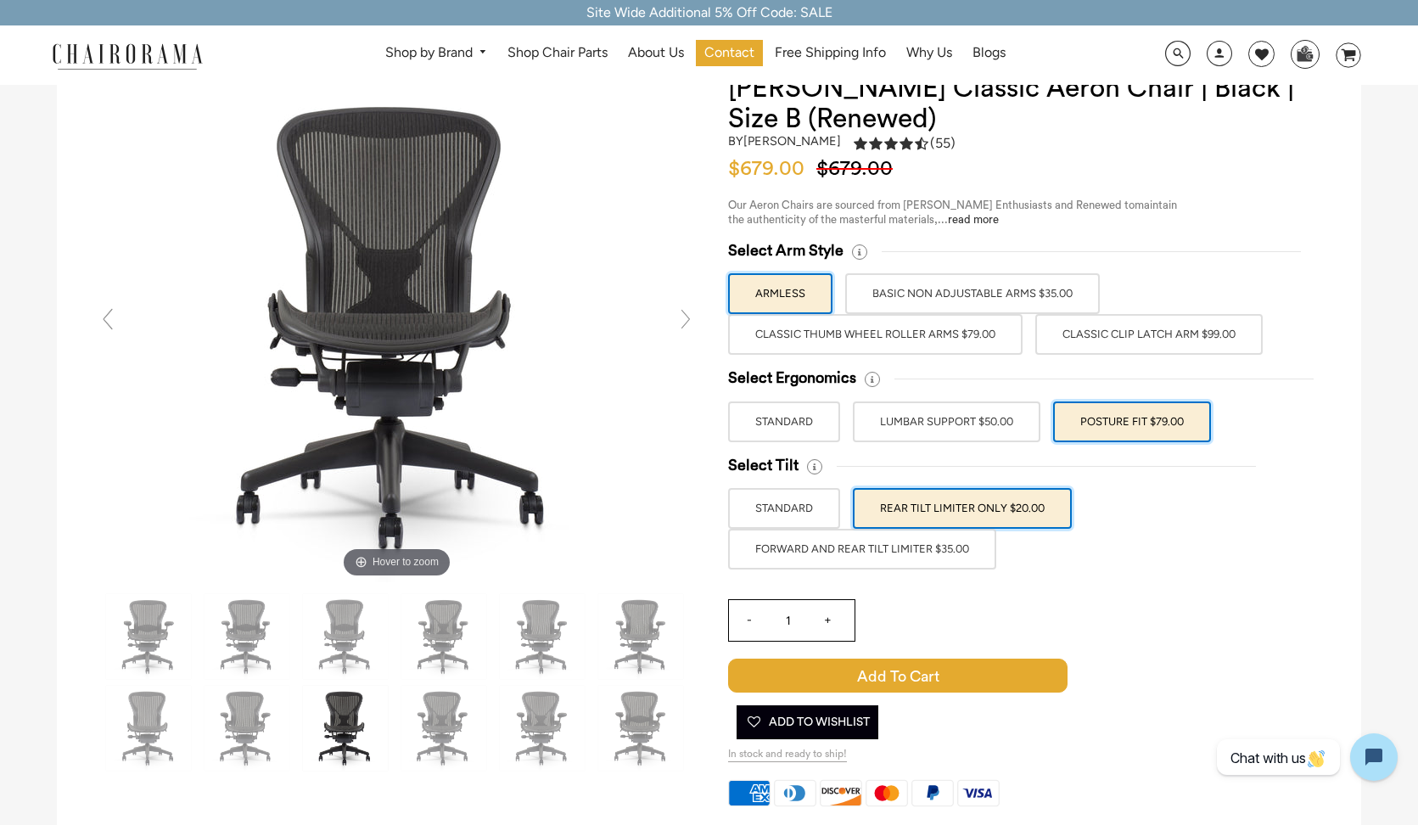
click at [940, 543] on label "FORWARD AND REAR TILT LIMITER $35.00" at bounding box center [862, 549] width 268 height 41
click at [0, 0] on input "FORWARD AND REAR TILT LIMITER $35.00" at bounding box center [0, 0] width 0 height 0
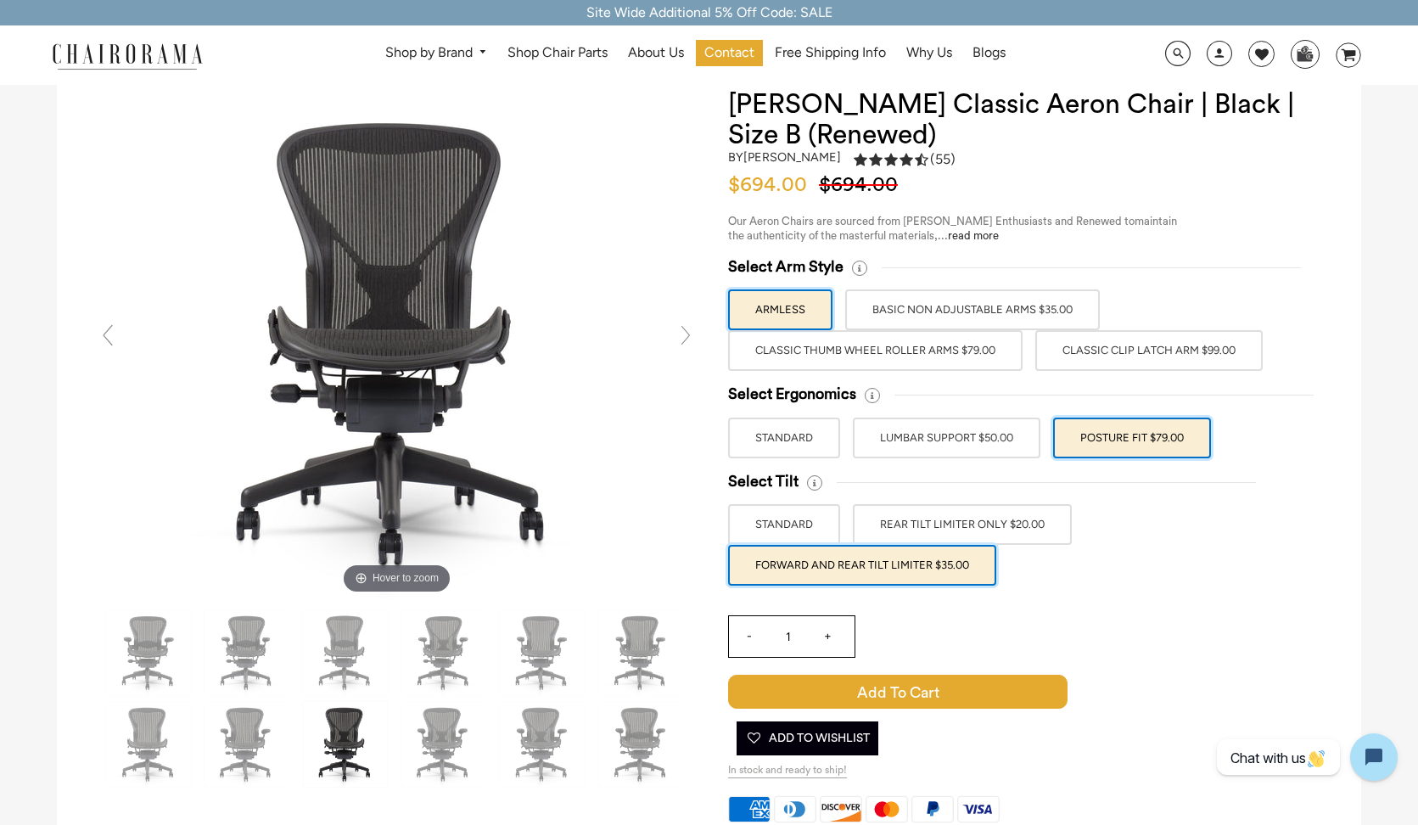
scroll to position [87, 0]
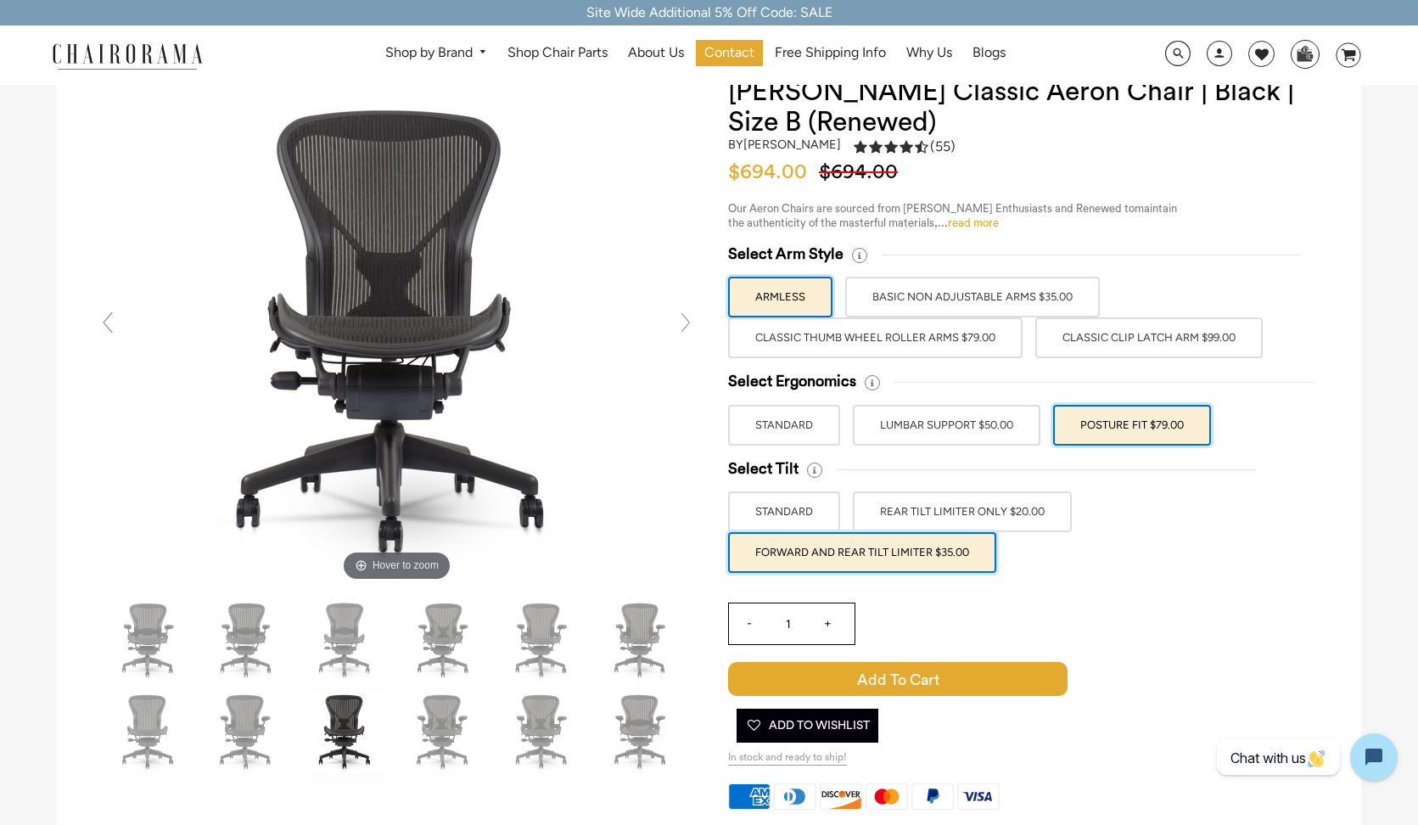
click at [984, 221] on link "read more" at bounding box center [973, 222] width 51 height 11
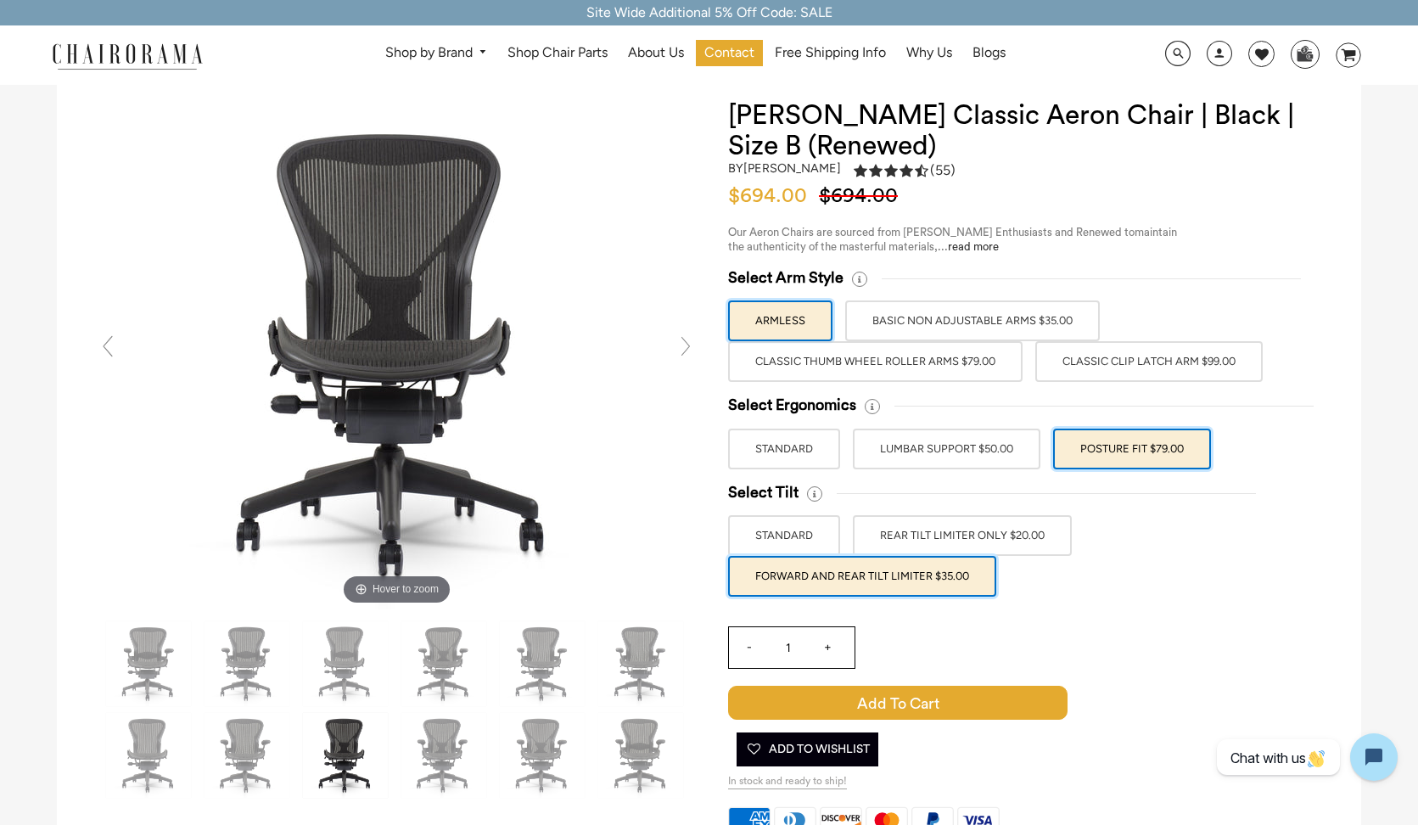
scroll to position [53, 0]
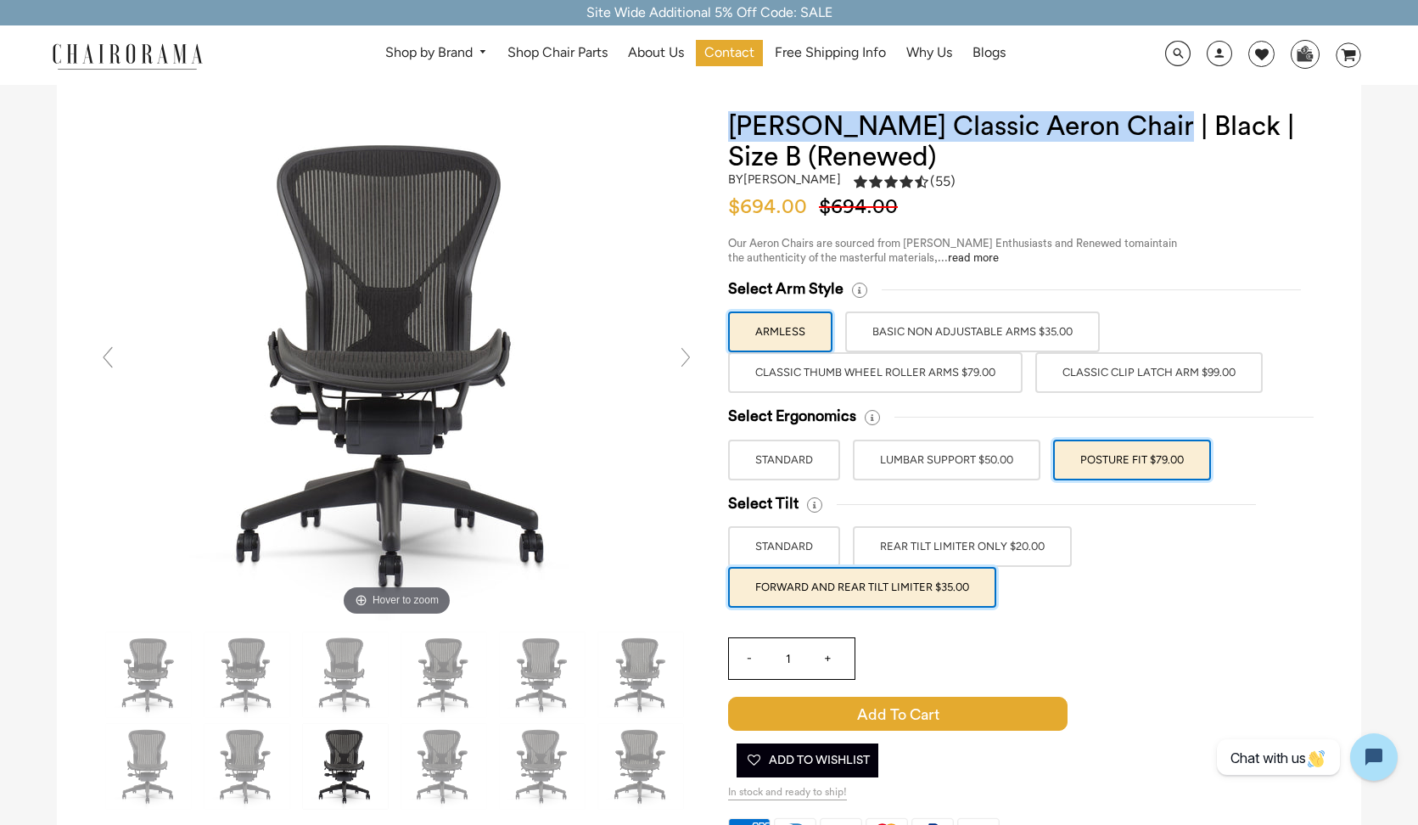
drag, startPoint x: 1149, startPoint y: 132, endPoint x: 730, endPoint y: 123, distance: 419.4
click at [730, 123] on h1 "[PERSON_NAME] Classic Aeron Chair | Black | Size B (Renewed)" at bounding box center [1027, 141] width 599 height 61
copy h1 "[PERSON_NAME] Classic Aeron Chair"
